Goal: Use online tool/utility: Utilize a website feature to perform a specific function

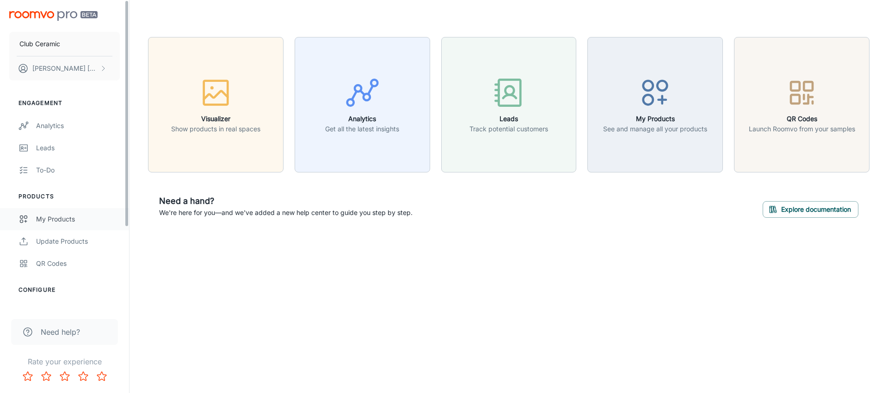
click at [101, 217] on div "My Products" at bounding box center [78, 219] width 84 height 10
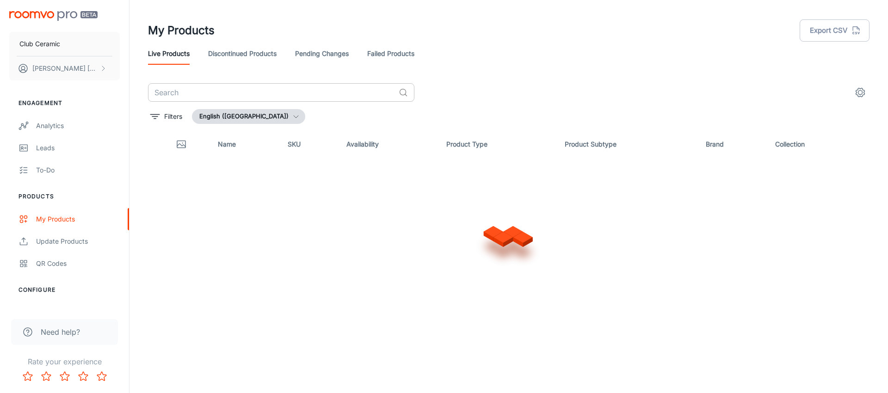
click at [319, 96] on input "text" at bounding box center [271, 92] width 247 height 18
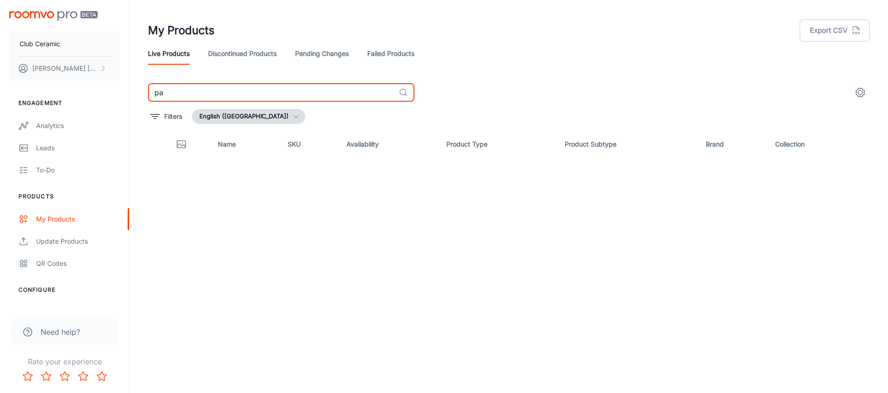
type input "p"
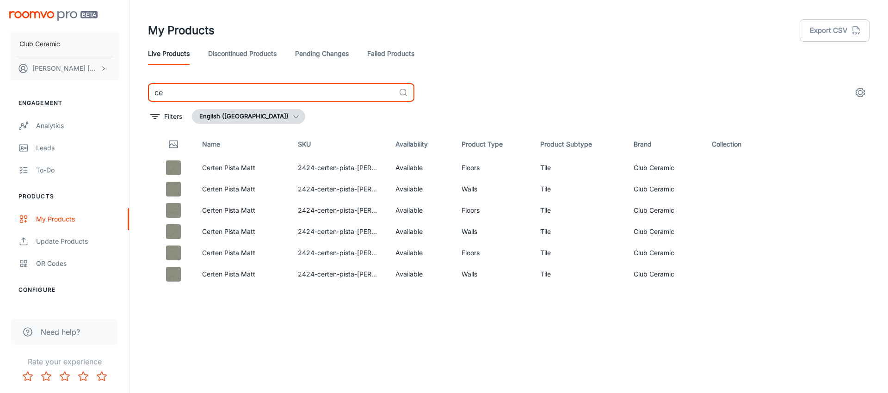
type input "c"
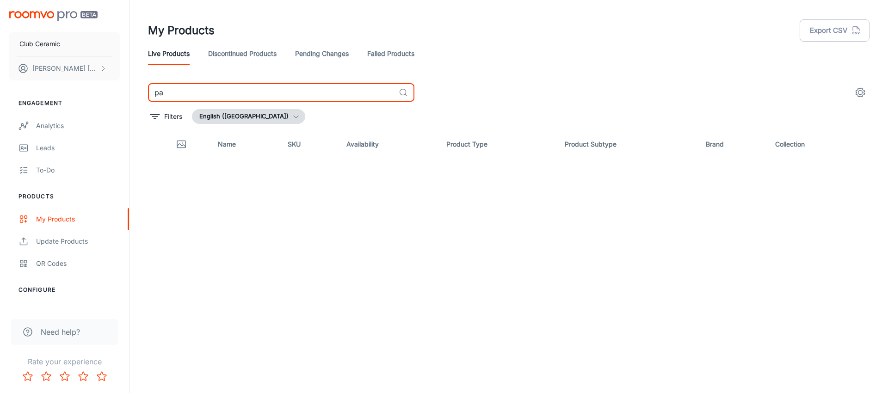
type input "p"
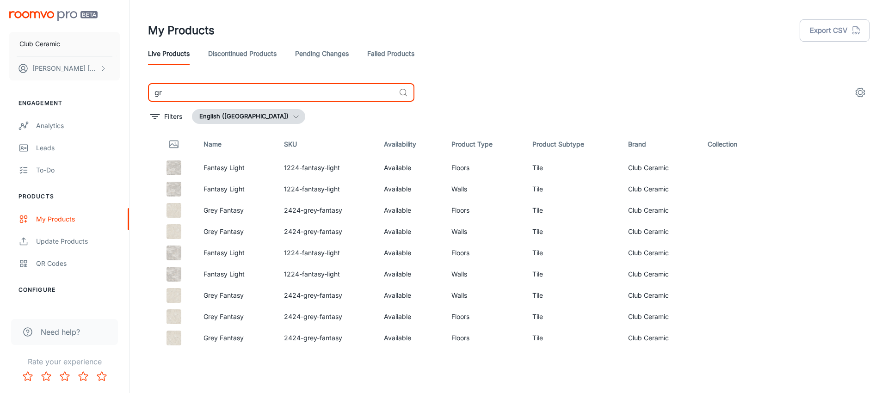
type input "g"
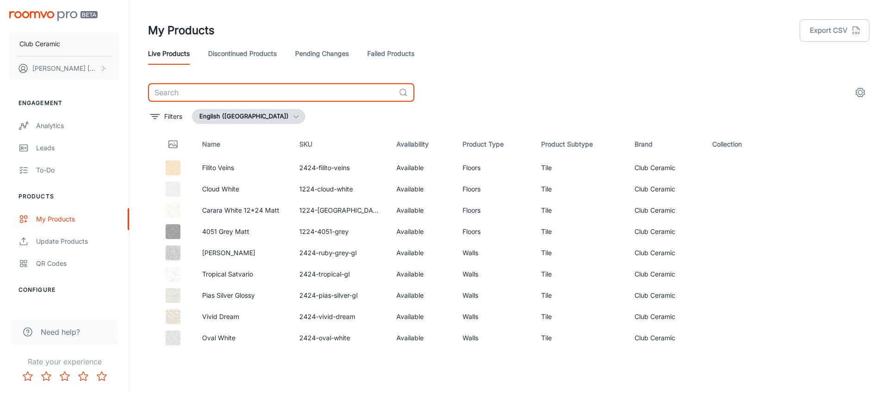
click at [55, 13] on img "scrollable content" at bounding box center [53, 16] width 88 height 10
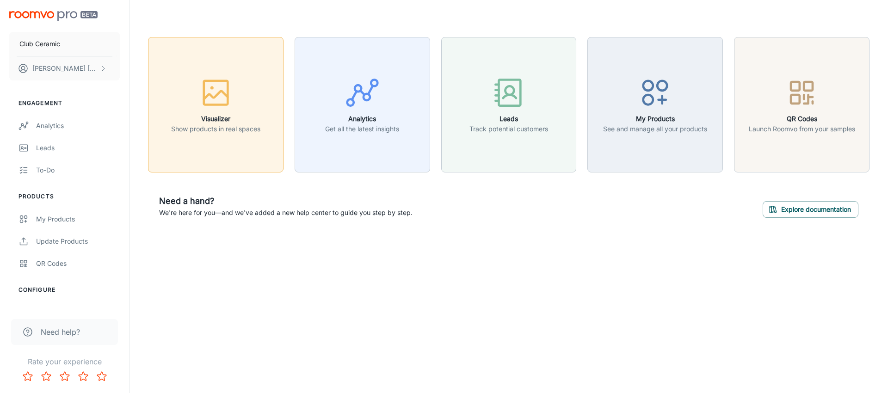
click at [213, 120] on h6 "Visualizer" at bounding box center [215, 119] width 89 height 10
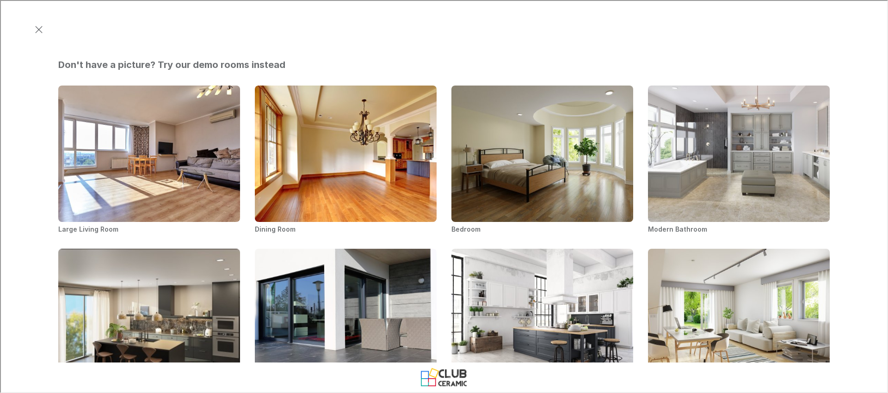
scroll to position [551, 0]
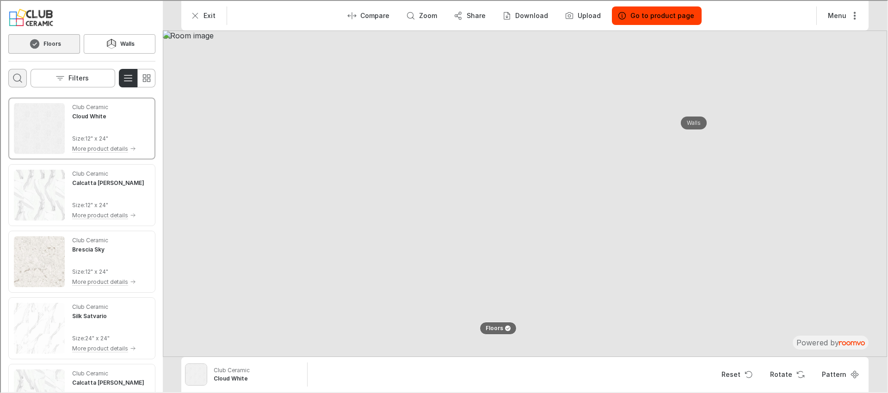
click at [11, 77] on icon "Open search box" at bounding box center [16, 77] width 11 height 11
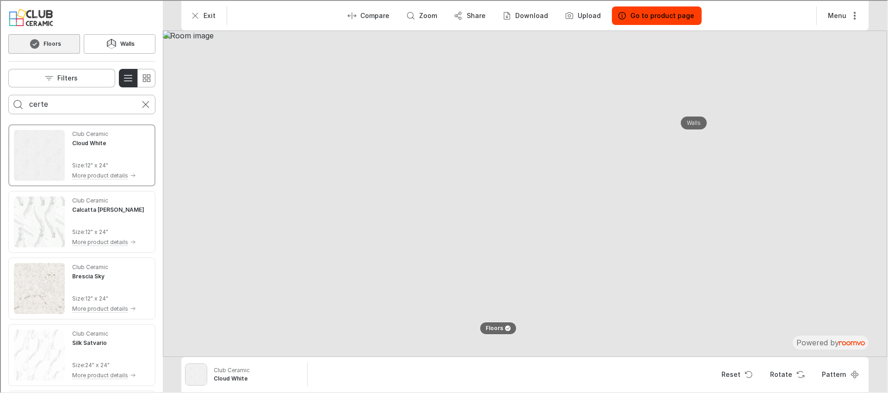
type input "certe"
click at [8, 94] on button "Search for products" at bounding box center [17, 103] width 18 height 18
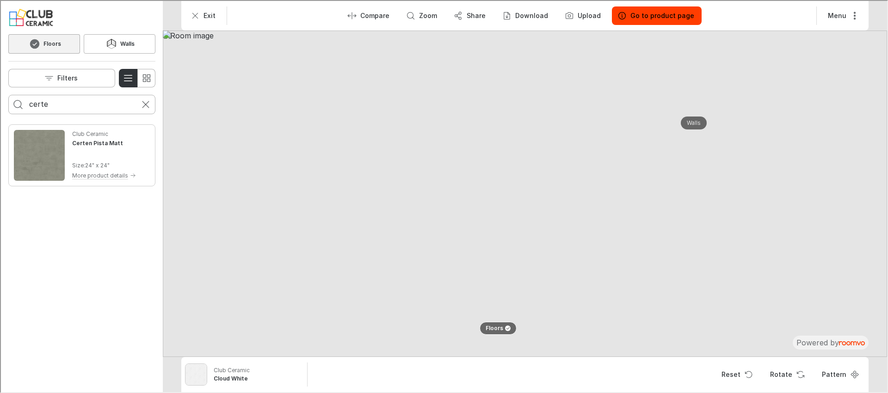
click at [50, 139] on img "See Certen Pista Matt in the room" at bounding box center [38, 154] width 51 height 51
click at [506, 182] on img at bounding box center [524, 193] width 724 height 326
click at [508, 167] on img at bounding box center [524, 193] width 724 height 326
click at [430, 171] on img at bounding box center [524, 193] width 724 height 326
click at [489, 163] on img at bounding box center [524, 193] width 724 height 326
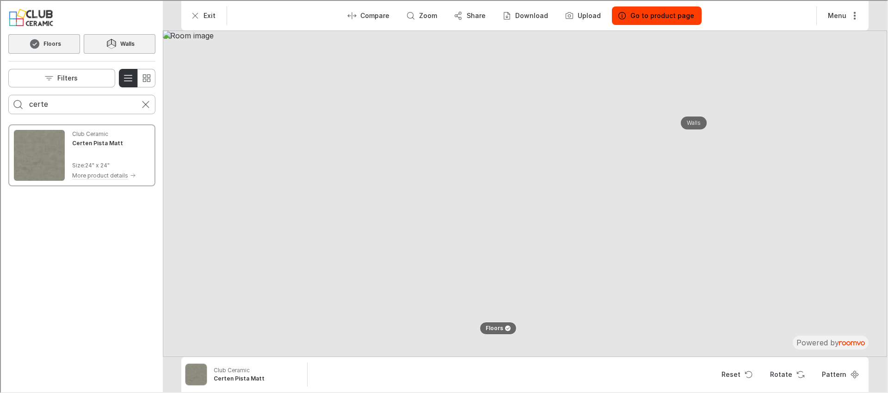
click at [116, 40] on icon at bounding box center [111, 42] width 14 height 11
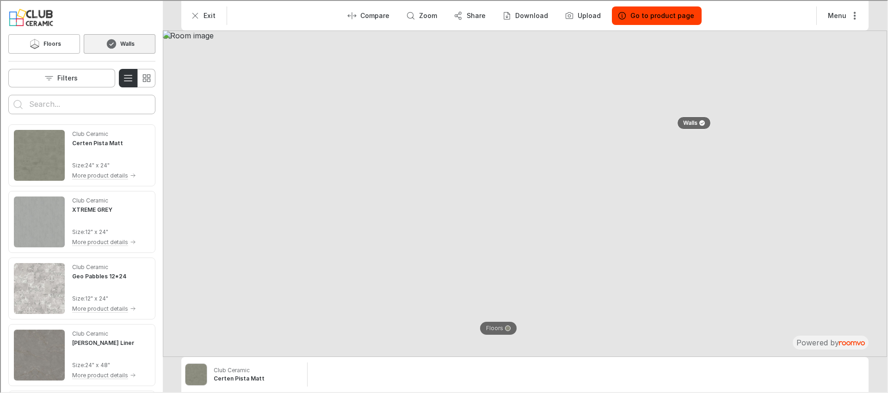
click at [499, 164] on img at bounding box center [524, 193] width 724 height 326
click at [707, 123] on button "Walls" at bounding box center [692, 122] width 37 height 16
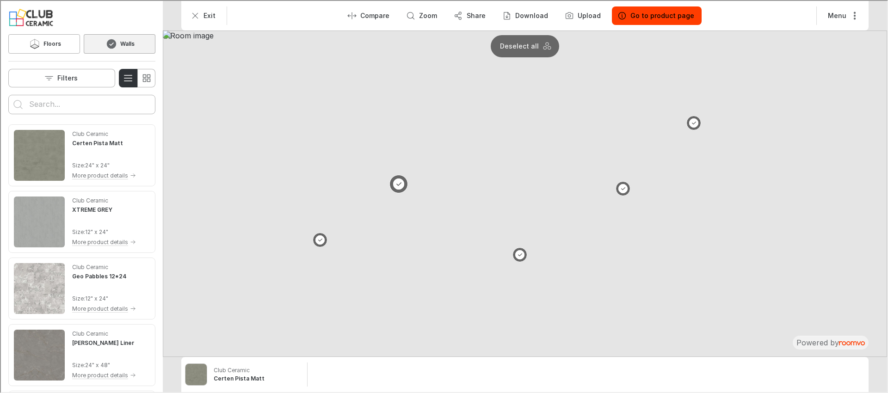
click at [394, 181] on button at bounding box center [397, 183] width 18 height 18
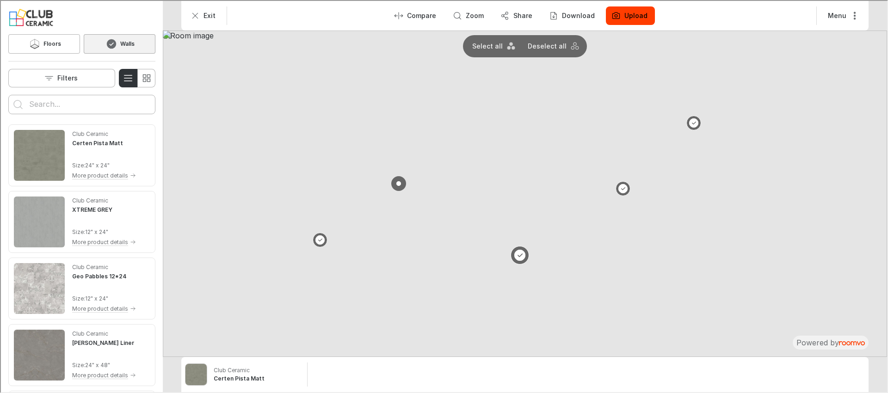
click at [517, 253] on button at bounding box center [519, 254] width 18 height 18
click at [518, 251] on button at bounding box center [519, 254] width 18 height 18
click at [394, 184] on button at bounding box center [397, 183] width 18 height 18
click at [310, 240] on img at bounding box center [524, 193] width 724 height 326
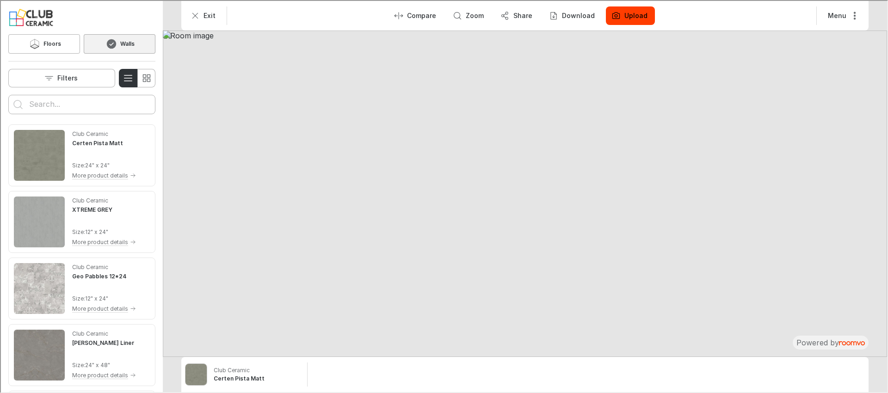
click at [448, 218] on img at bounding box center [524, 193] width 724 height 326
click at [694, 123] on p "Walls" at bounding box center [689, 122] width 14 height 8
click at [622, 190] on button at bounding box center [622, 188] width 18 height 18
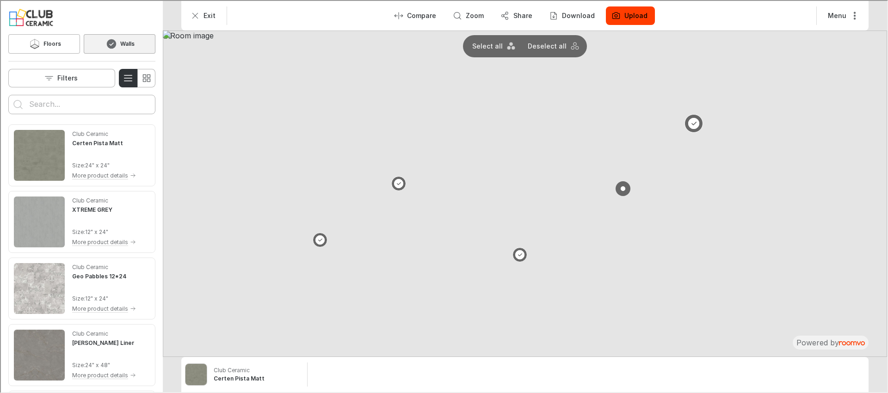
click at [689, 122] on button at bounding box center [693, 122] width 18 height 18
click at [322, 238] on button at bounding box center [319, 239] width 18 height 18
click at [63, 99] on input "Enter products to search for" at bounding box center [80, 103] width 105 height 15
type input "grey fan"
click at [8, 94] on button "Search for products" at bounding box center [17, 103] width 18 height 18
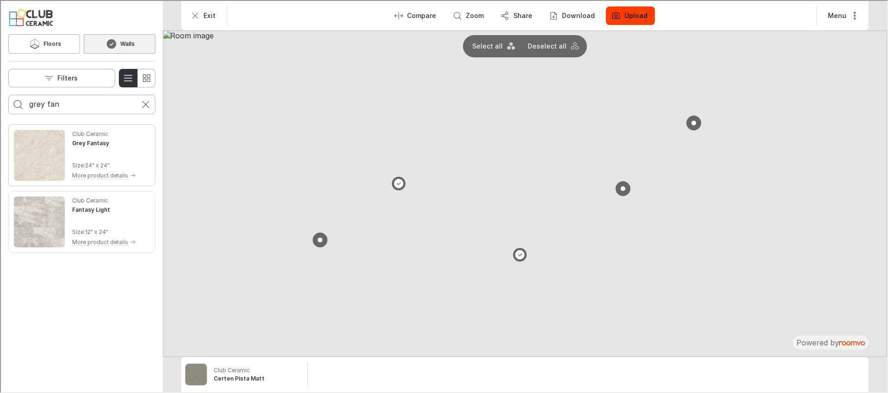
click at [106, 161] on p "24" x 24"" at bounding box center [96, 164] width 25 height 8
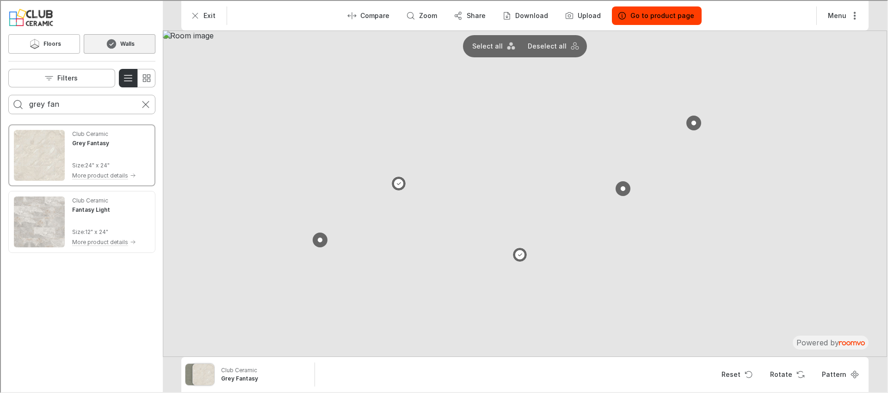
click at [561, 191] on img at bounding box center [524, 193] width 724 height 326
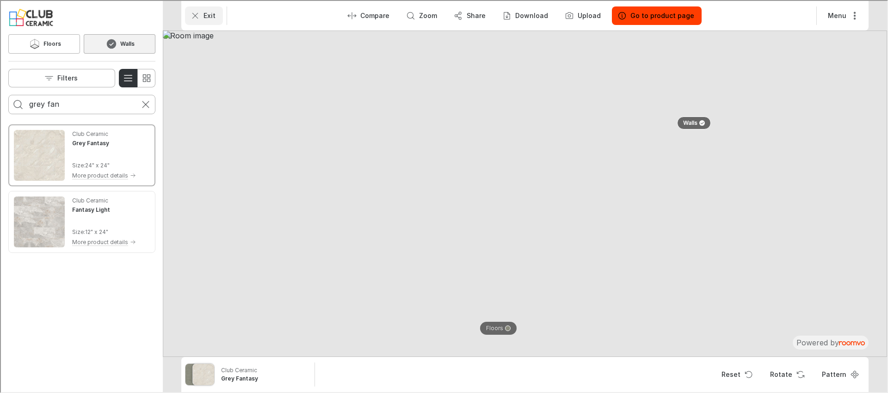
click at [188, 15] on button "Exit" at bounding box center [203, 15] width 38 height 18
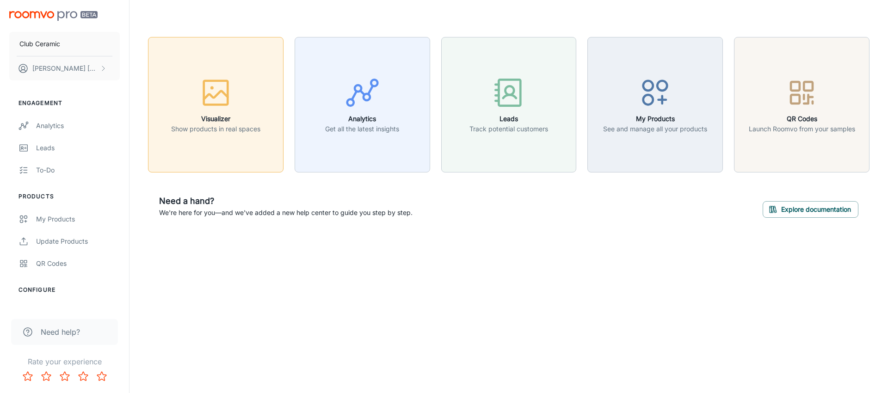
click at [263, 139] on button "Visualizer Show products in real spaces" at bounding box center [215, 104] width 135 height 135
